Goal: Task Accomplishment & Management: Use online tool/utility

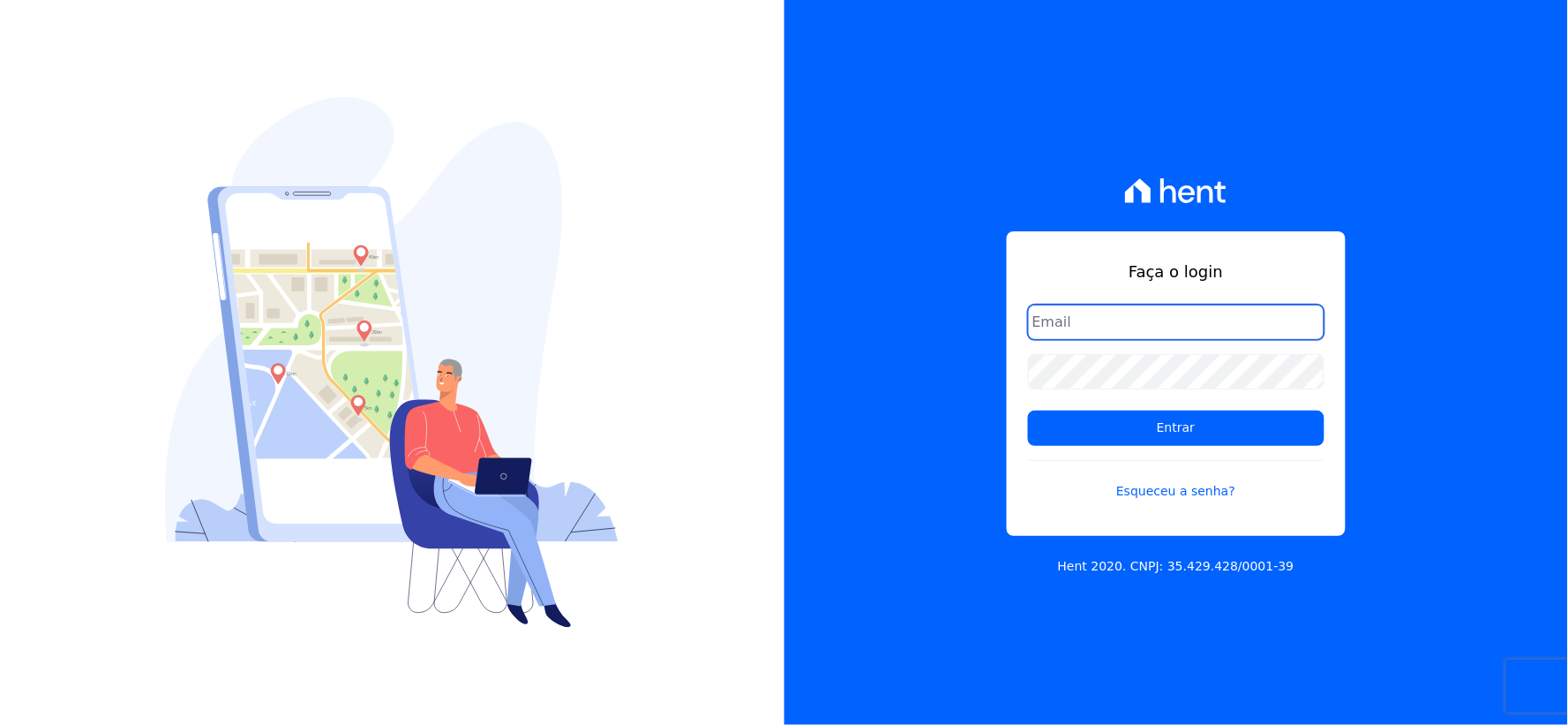
click at [1041, 336] on input "email" at bounding box center [1176, 322] width 296 height 35
type input "rh@cesariengenharia.com.br"
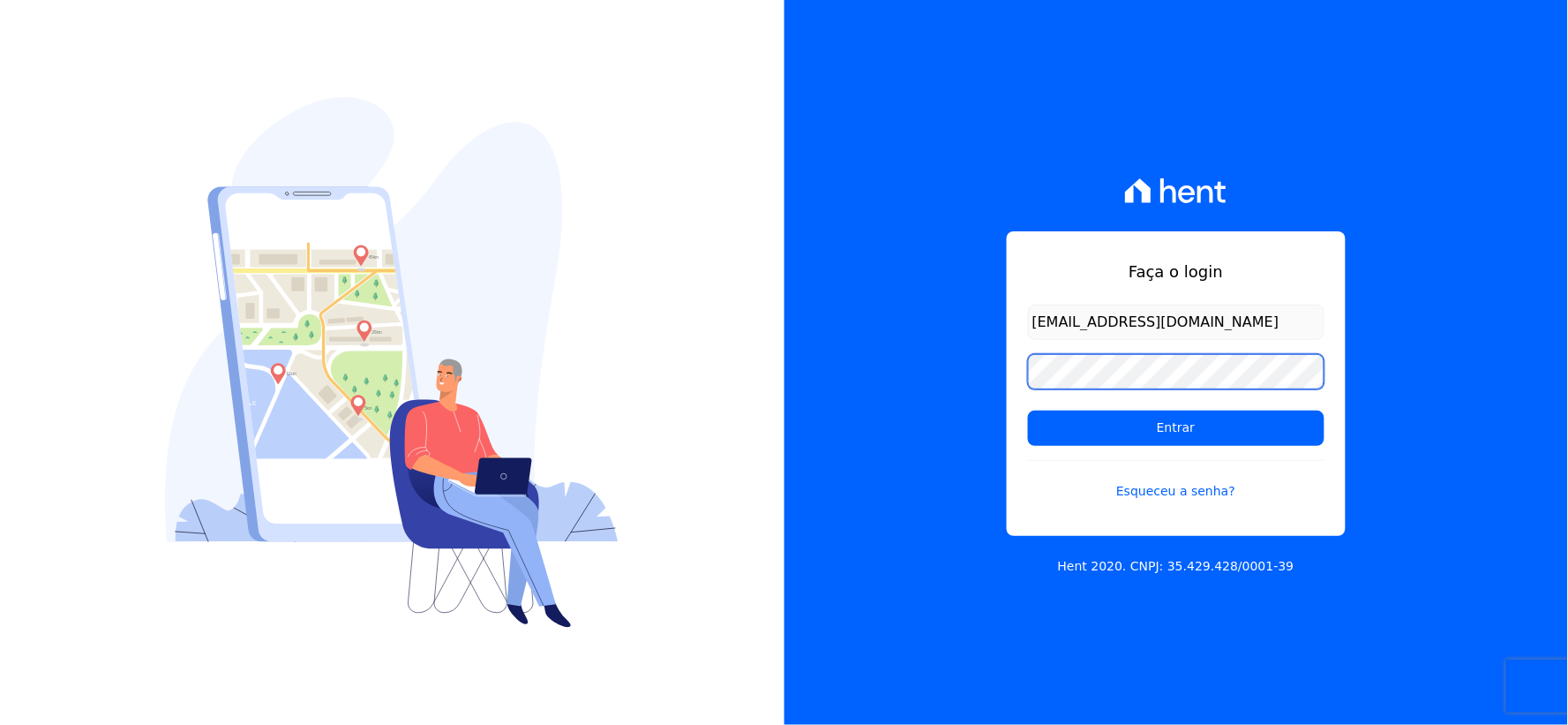
click at [780, 374] on div "Faça o login rh@cesariengenharia.com.br Entrar Esqueceu a senha? Hent 2020. CNP…" at bounding box center [784, 362] width 1568 height 725
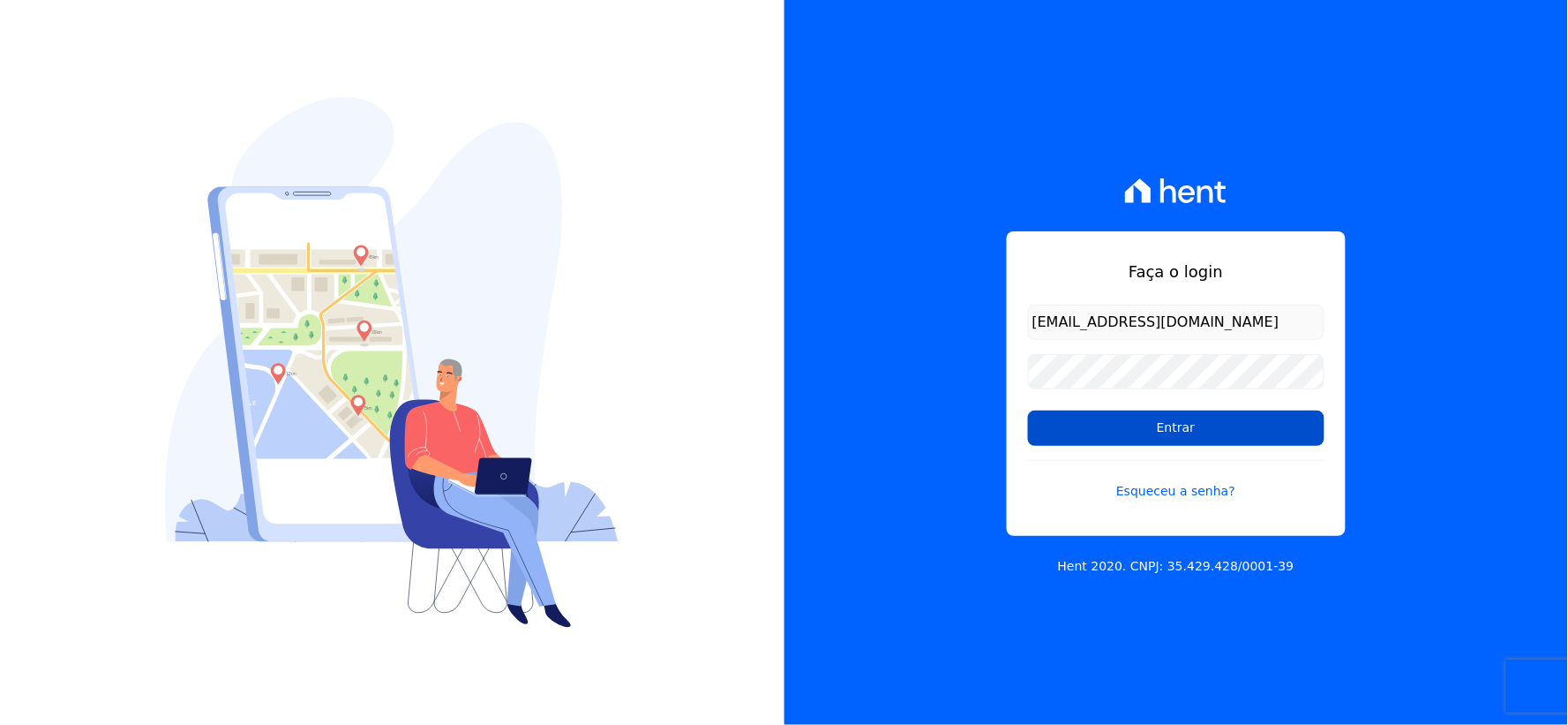
click at [1051, 421] on input "Entrar" at bounding box center [1176, 428] width 296 height 35
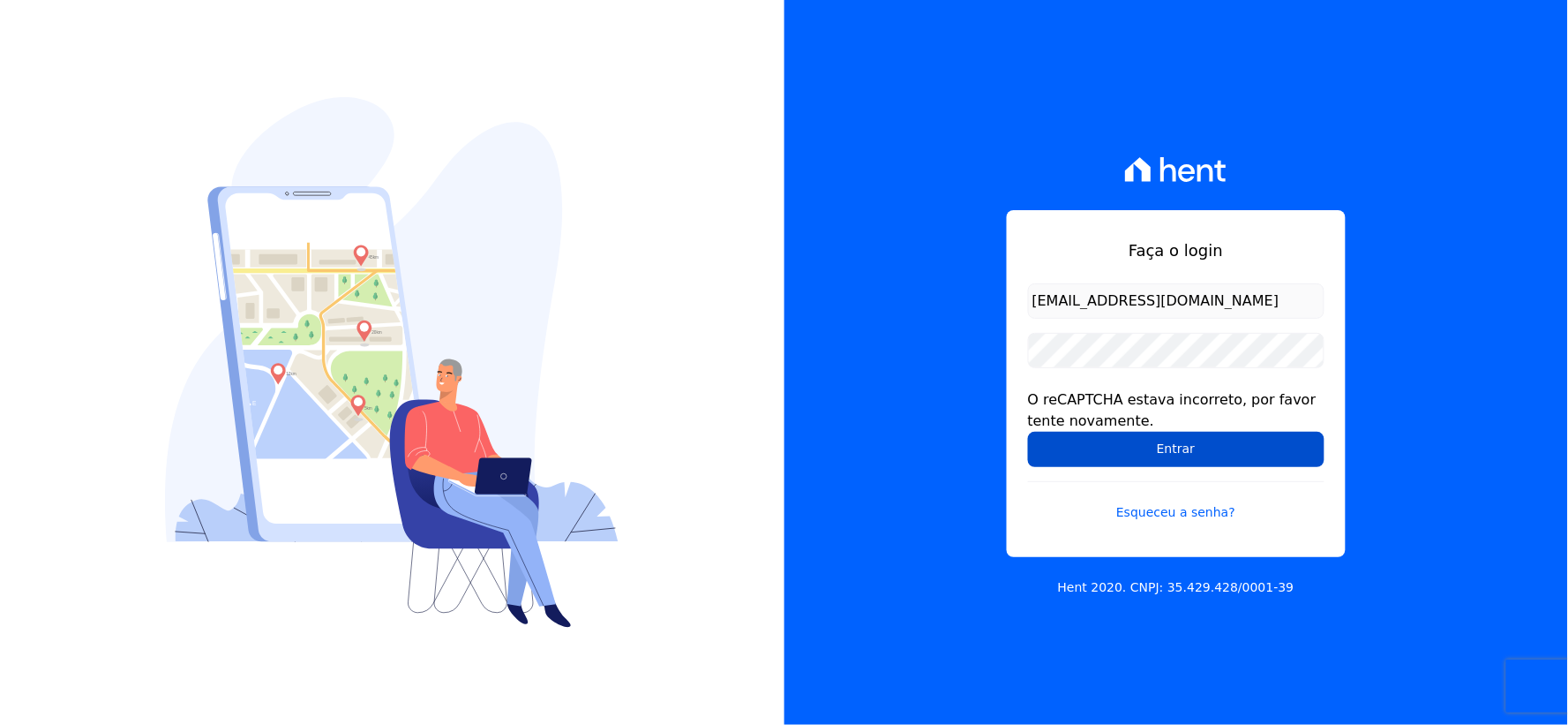
click at [1036, 465] on input "Entrar" at bounding box center [1176, 449] width 296 height 35
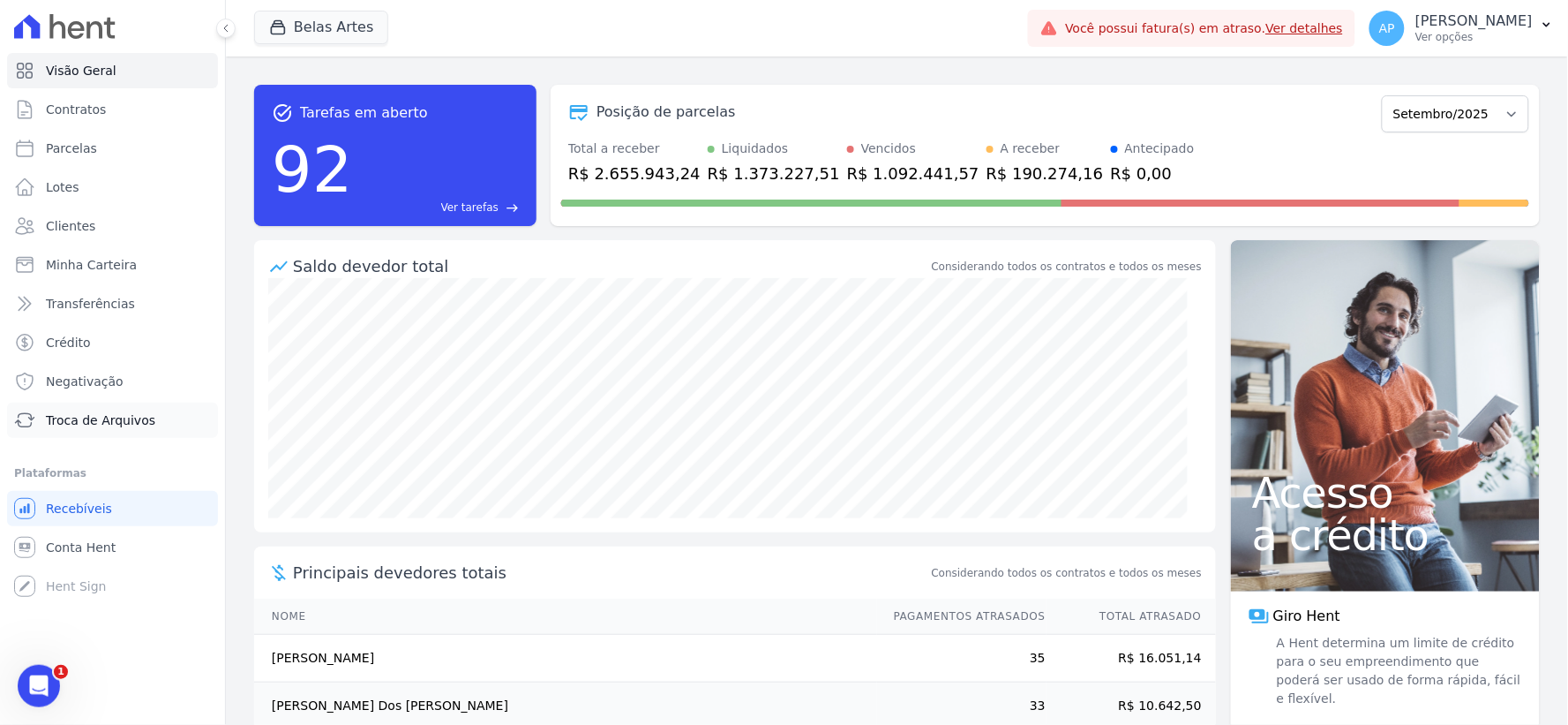
click at [72, 430] on link "Troca de Arquivos" at bounding box center [112, 420] width 211 height 35
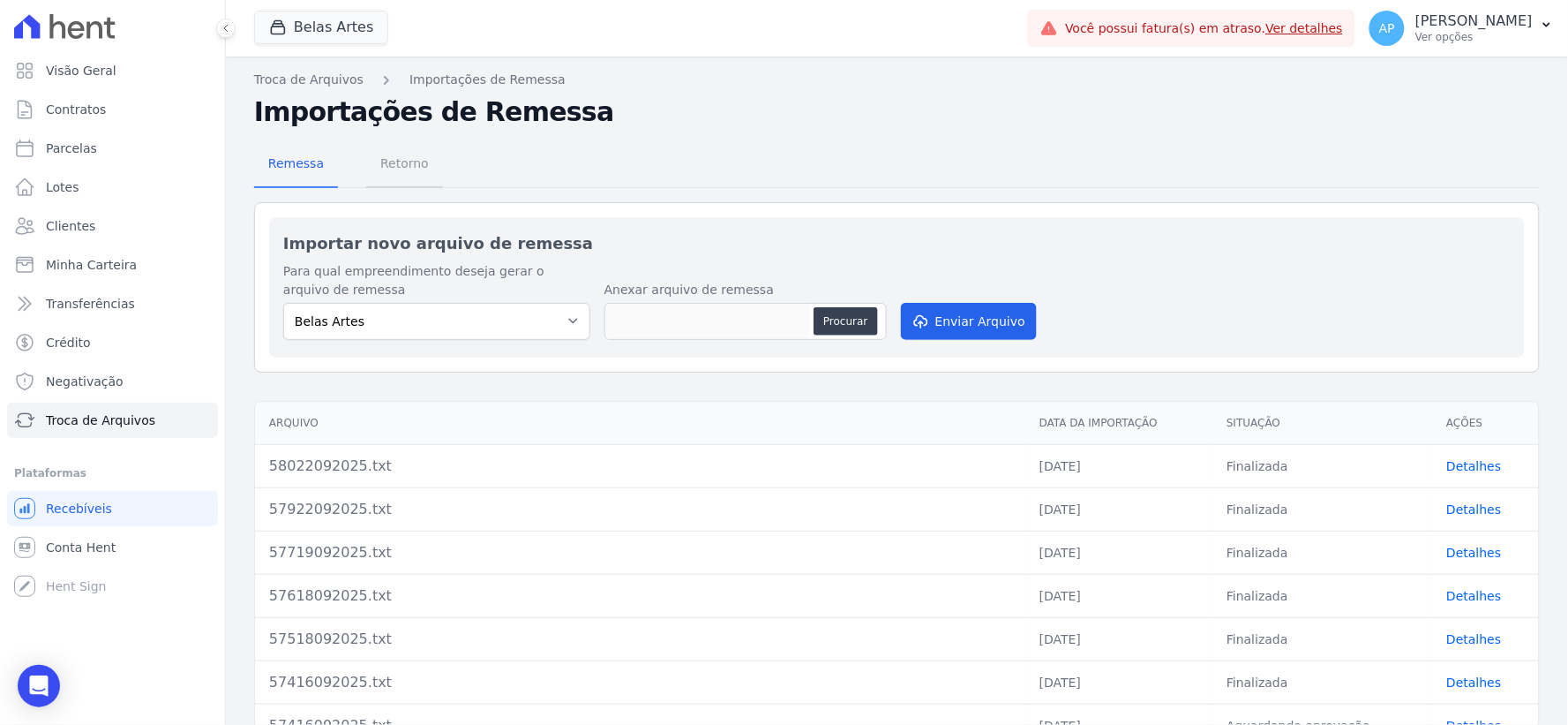
click at [390, 160] on span "Retorno" at bounding box center [405, 163] width 70 height 35
